Goal: Task Accomplishment & Management: Use online tool/utility

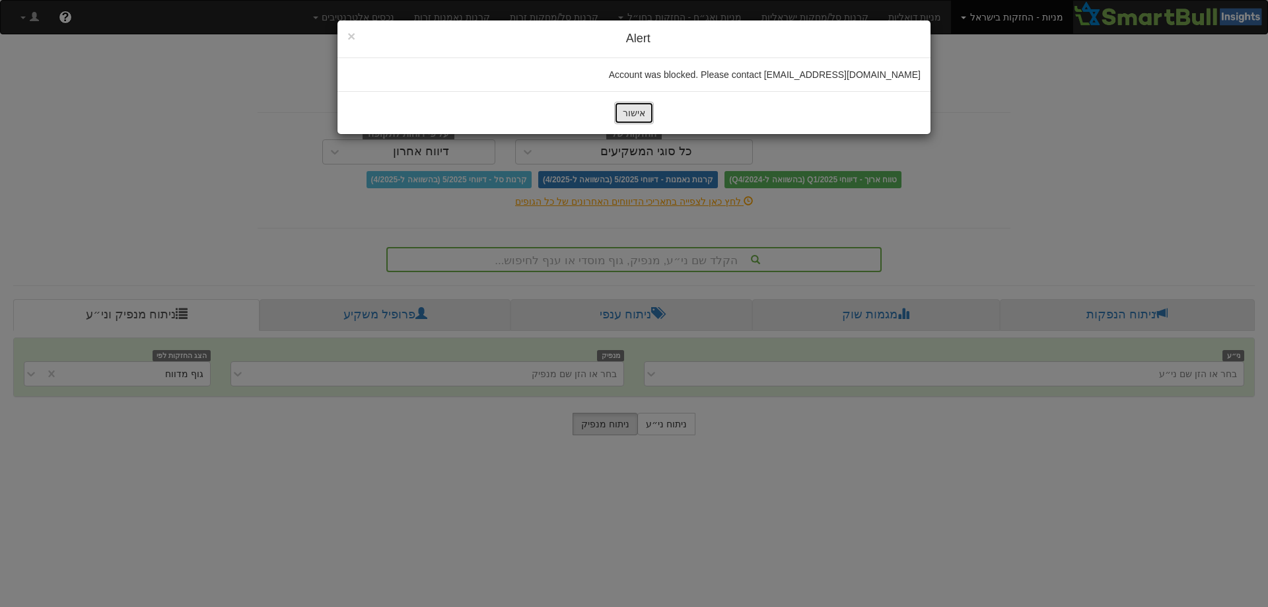
click at [633, 113] on button "אישור" at bounding box center [634, 113] width 40 height 22
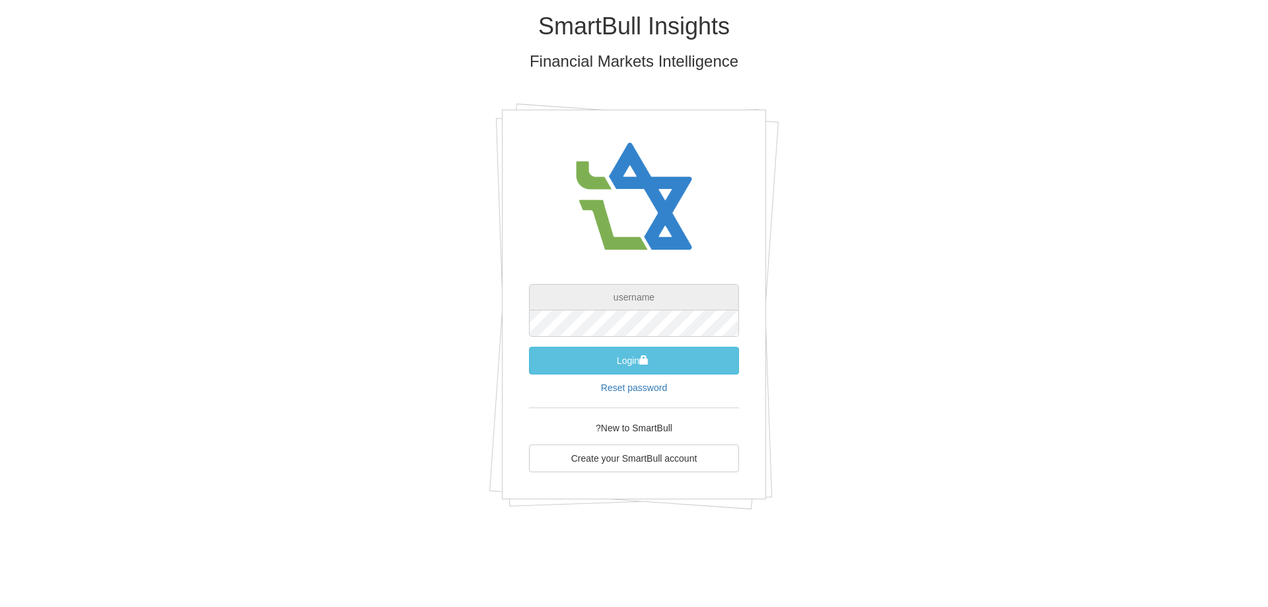
click at [645, 303] on input "text" at bounding box center [634, 297] width 210 height 26
drag, startPoint x: 688, startPoint y: 293, endPoint x: 521, endPoint y: 293, distance: 167.8
click at [521, 293] on div "demo-user-1 Login Reset password New to SmartBull? Create your SmartBull account" at bounding box center [634, 305] width 264 height 390
paste input "[EMAIL_ADDRESS][DOMAIN_NAME]"
type input "[EMAIL_ADDRESS][DOMAIN_NAME]"
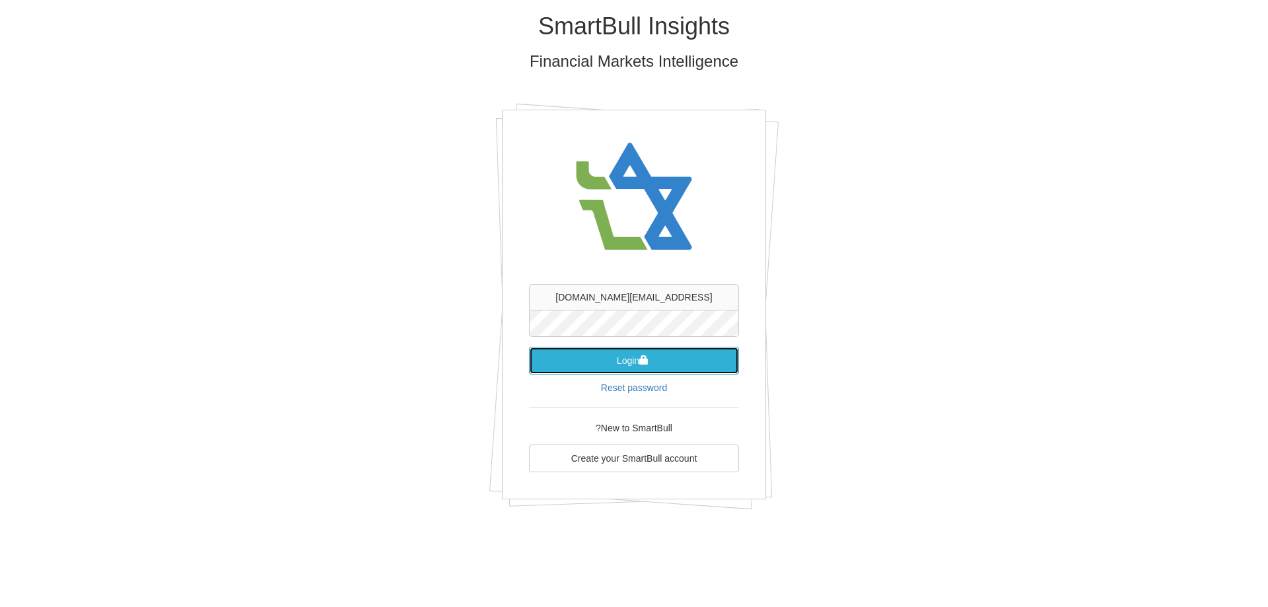
click at [691, 361] on button "Login" at bounding box center [634, 361] width 210 height 28
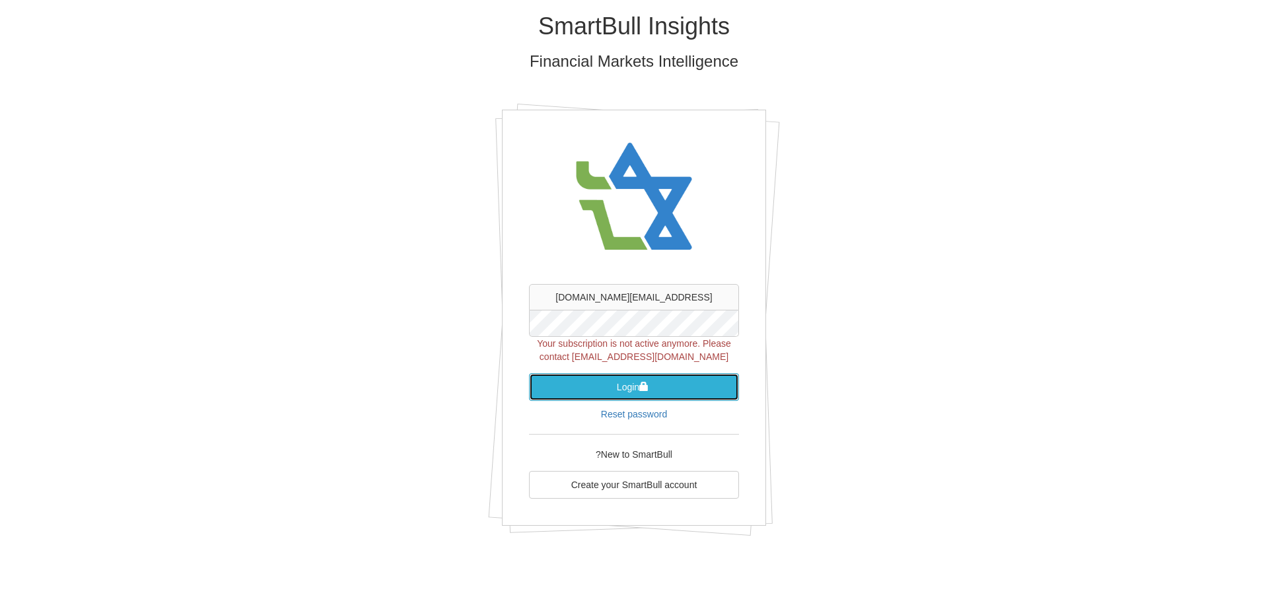
click at [652, 382] on button "Login" at bounding box center [634, 387] width 210 height 28
click at [611, 388] on button "Login" at bounding box center [634, 387] width 210 height 28
